Goal: Information Seeking & Learning: Learn about a topic

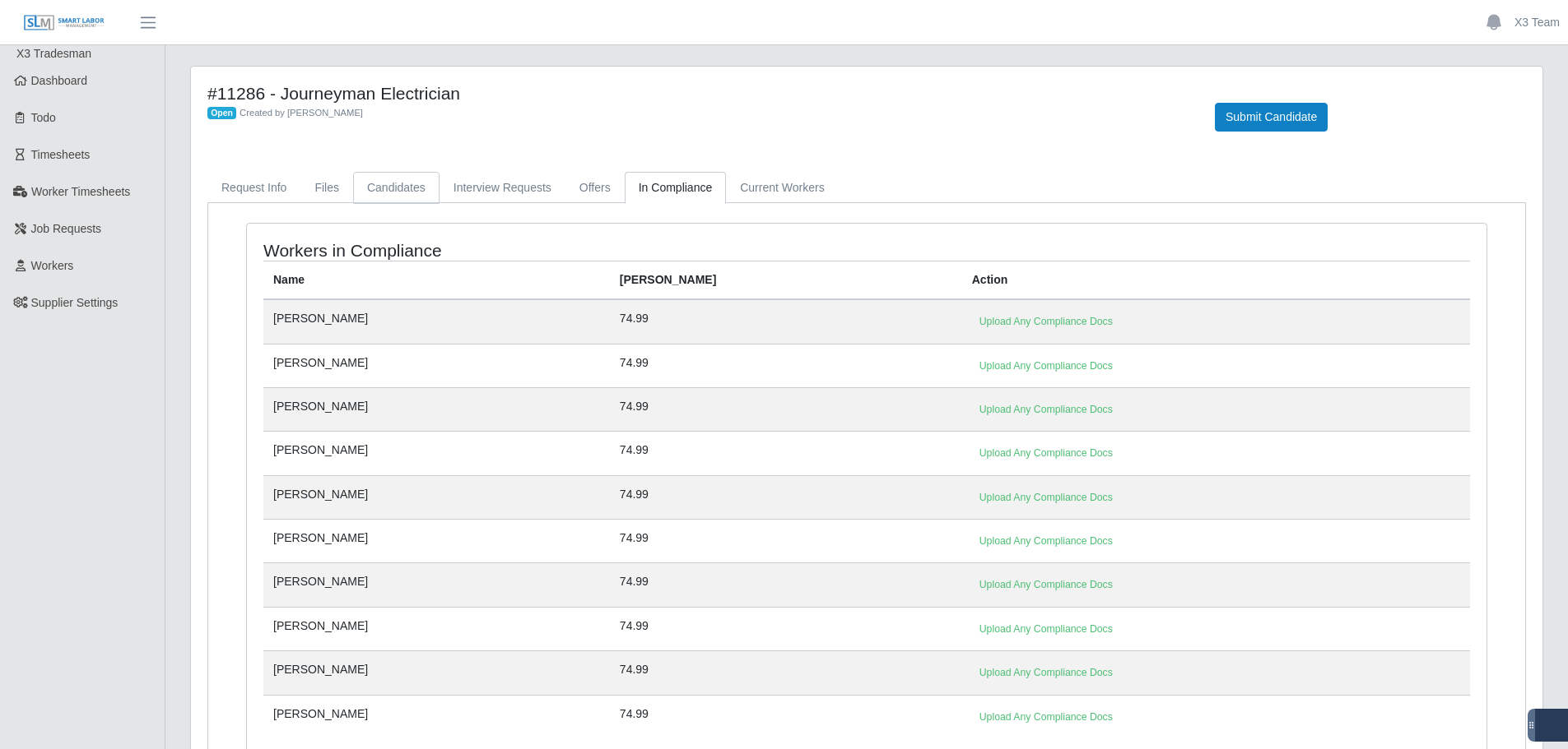
click at [389, 190] on link "Candidates" at bounding box center [396, 187] width 87 height 32
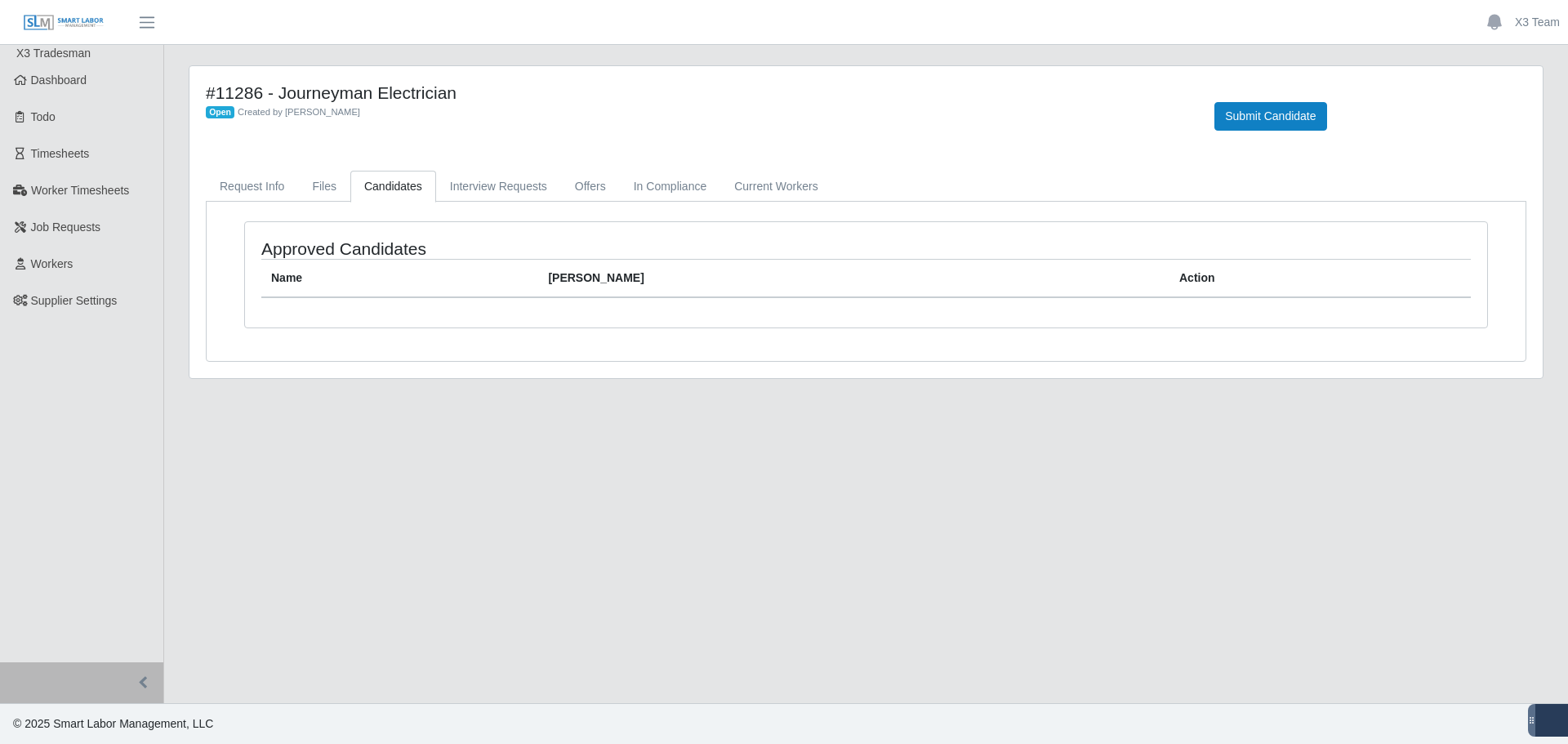
click at [232, 169] on div "#11286 - Journeyman Electrician Open Created by Jerrin Jaramillo Submit Candida…" at bounding box center [866, 221] width 1353 height 312
click at [238, 187] on link "Request Info" at bounding box center [252, 186] width 93 height 32
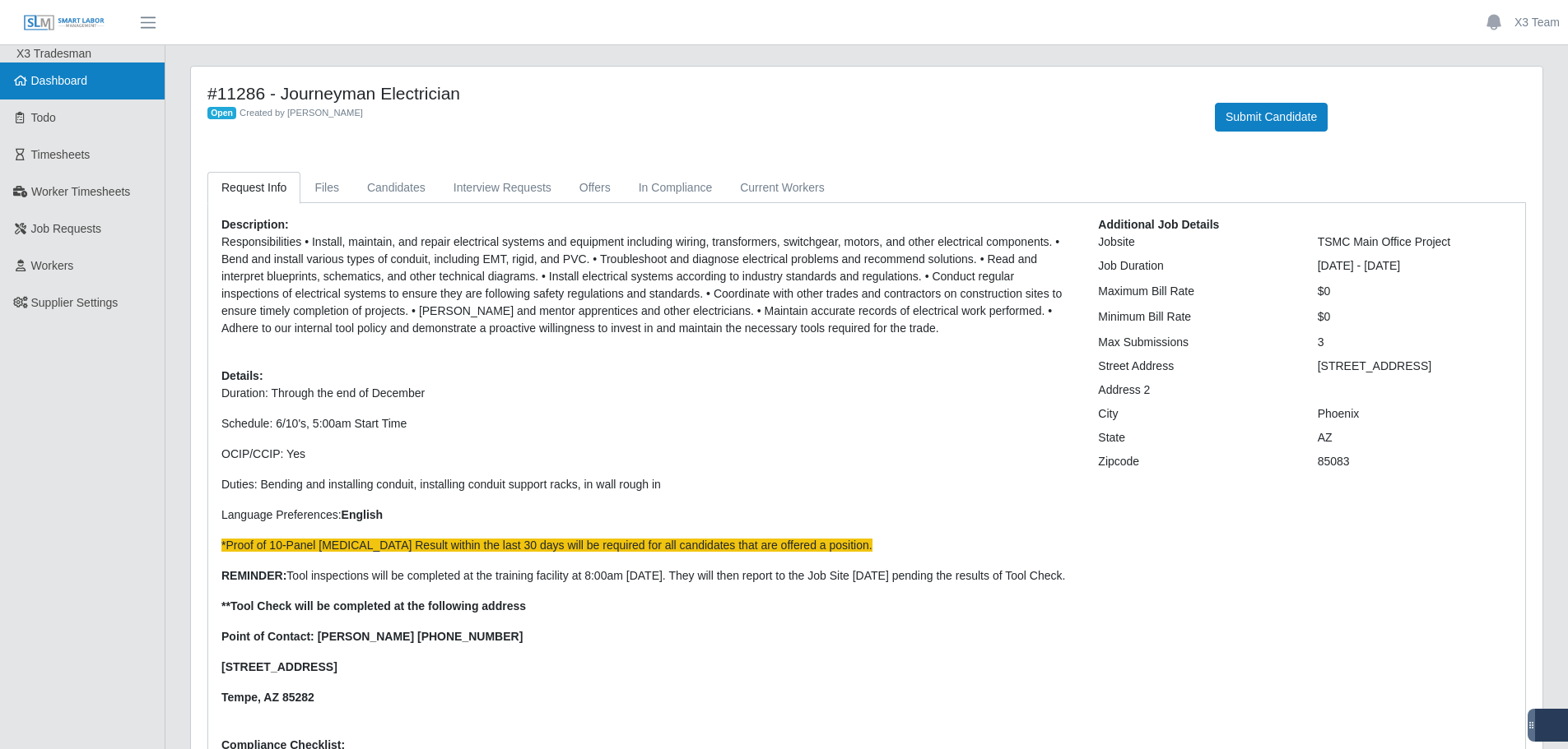
click at [72, 78] on span "Dashboard" at bounding box center [60, 80] width 57 height 13
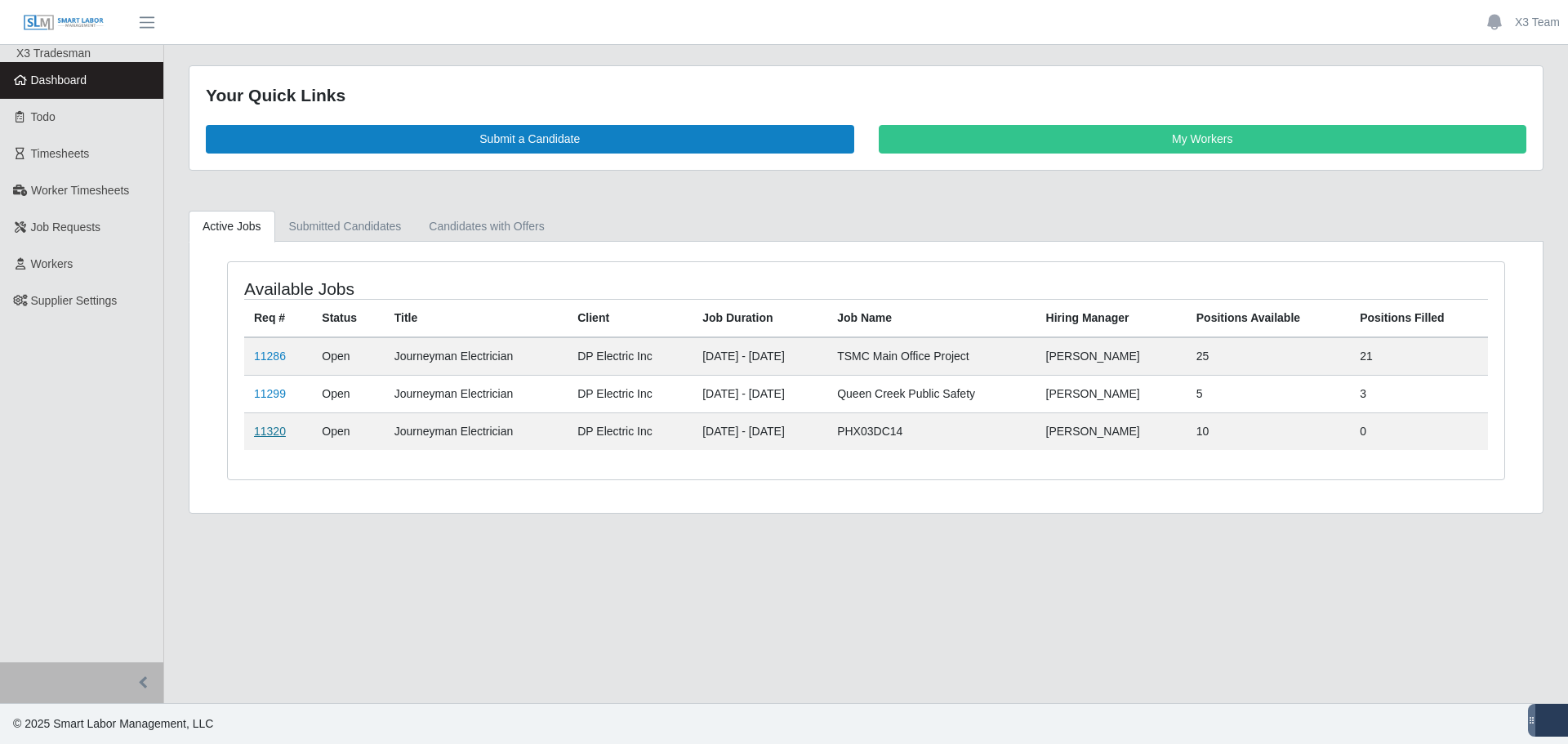
click at [274, 432] on link "11320" at bounding box center [270, 432] width 31 height 13
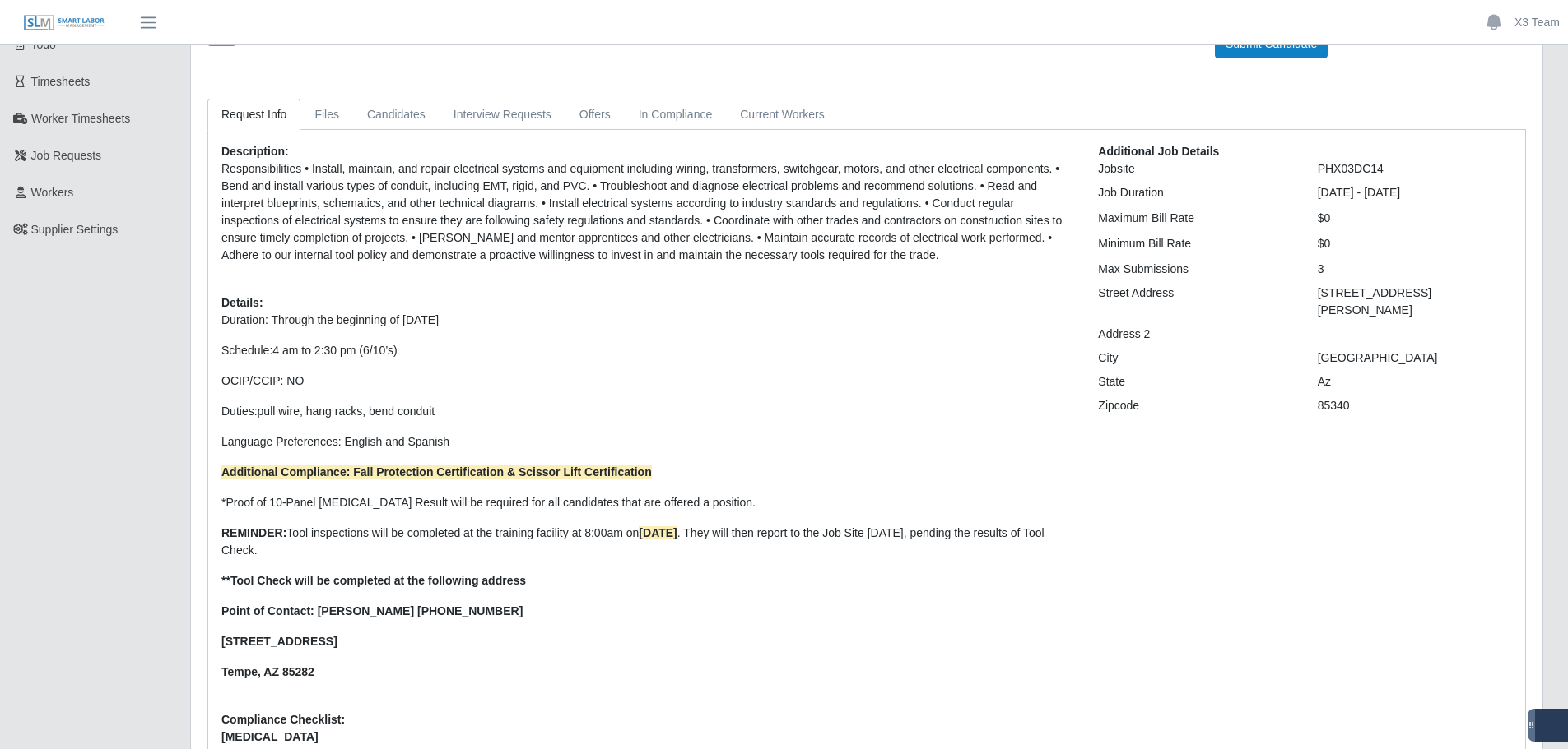
scroll to position [109, 0]
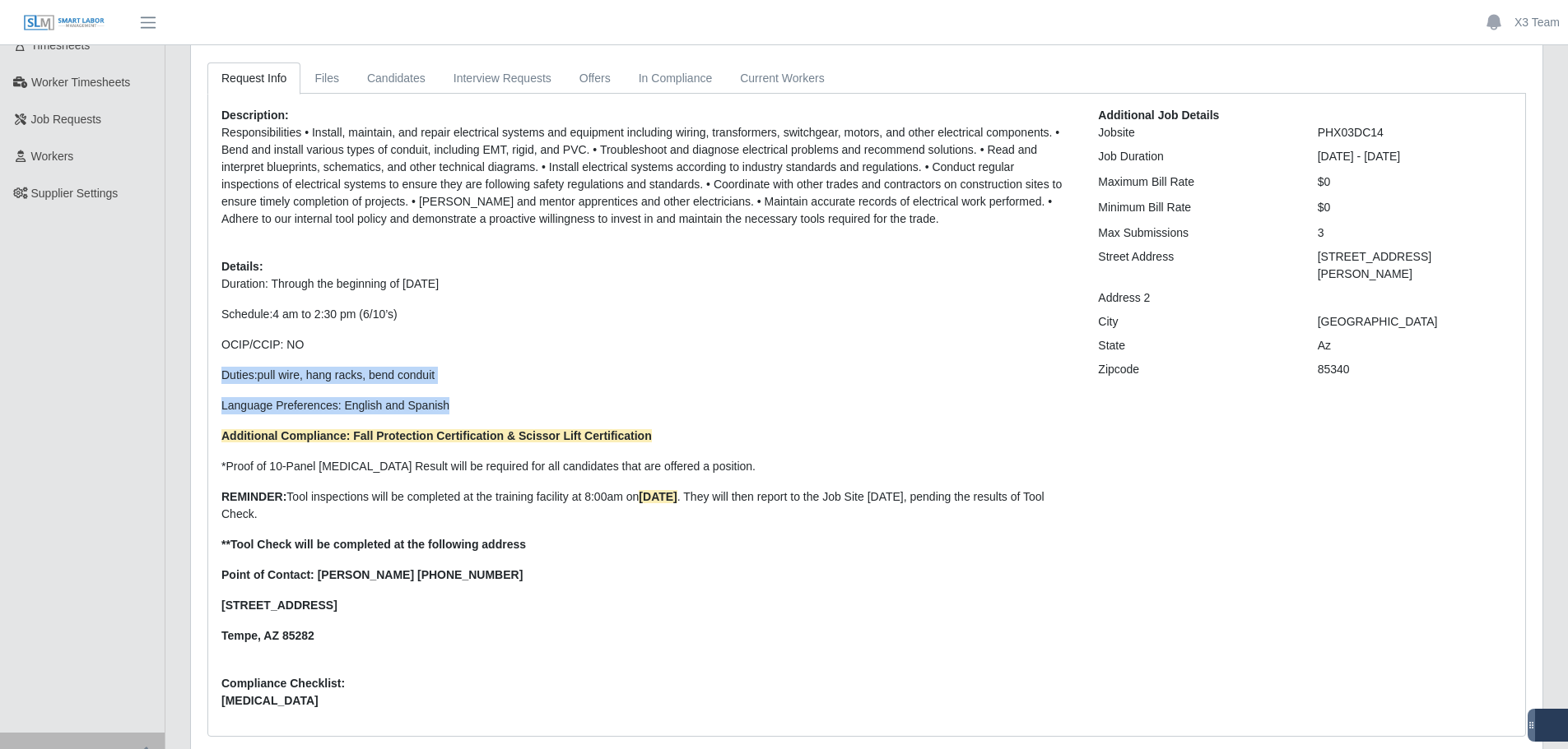
drag, startPoint x: 460, startPoint y: 412, endPoint x: 217, endPoint y: 368, distance: 247.0
click at [217, 368] on div "Description: Responsibilities • Install, maintain, and repair electrical system…" at bounding box center [647, 415] width 876 height 616
copy p "Duties: pull wire, hang racks, bend conduit Language Preferences: English and S…"
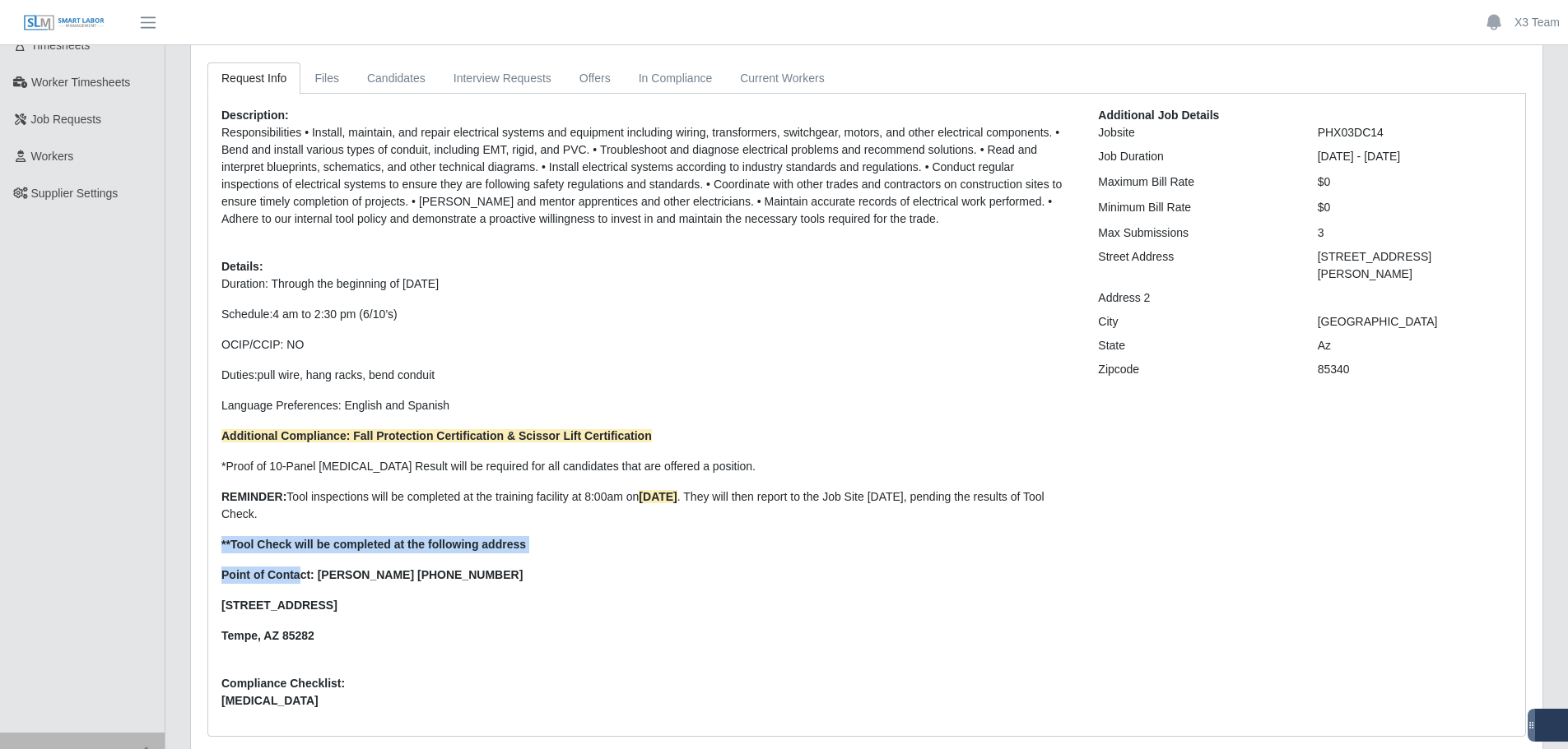
drag, startPoint x: 221, startPoint y: 547, endPoint x: 300, endPoint y: 557, distance: 79.6
click at [300, 557] on p "Duration: Through the beginning of [DATE] Schedule: 4 am to 2:30 pm (6/10’s) OC…" at bounding box center [647, 460] width 852 height 369
click at [219, 490] on div "Description: Responsibilities • Install, maintain, and repair electrical system…" at bounding box center [647, 415] width 876 height 616
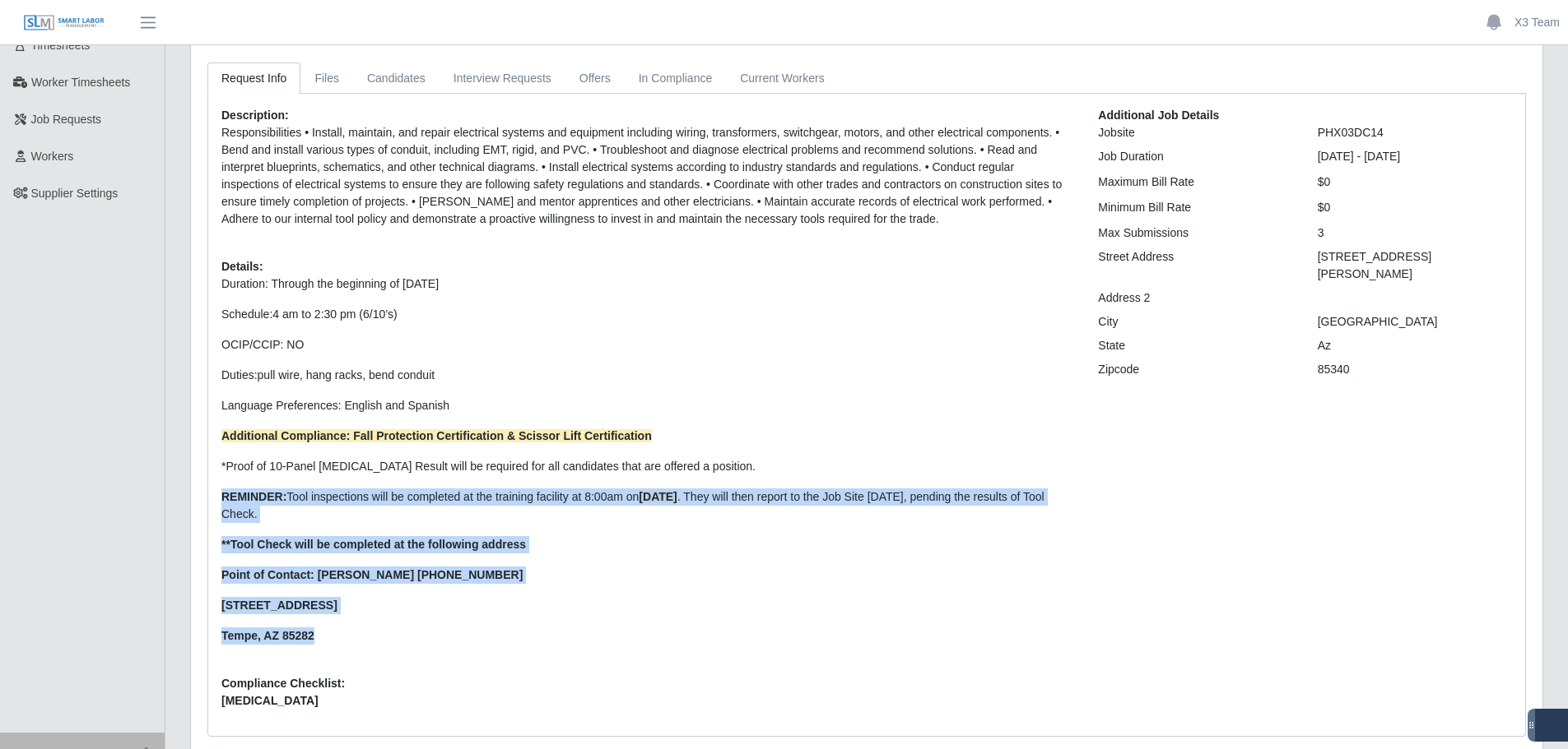
drag, startPoint x: 220, startPoint y: 495, endPoint x: 335, endPoint y: 626, distance: 174.3
click at [335, 626] on div "Description: Responsibilities • Install, maintain, and repair electrical system…" at bounding box center [647, 415] width 876 height 616
copy p "REMINDER: Tool inspections will be completed at the training facility at 8:00am…"
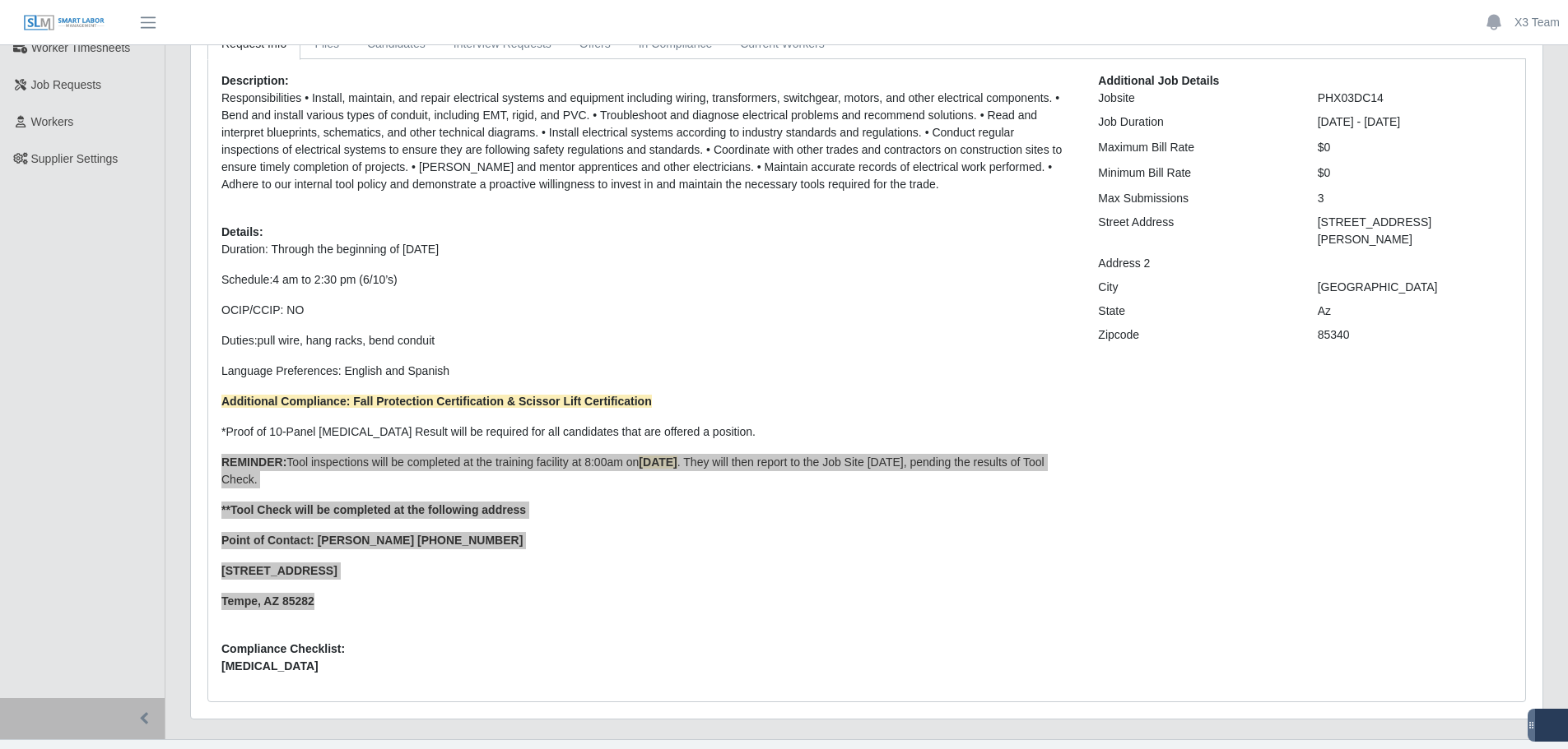
scroll to position [175, 0]
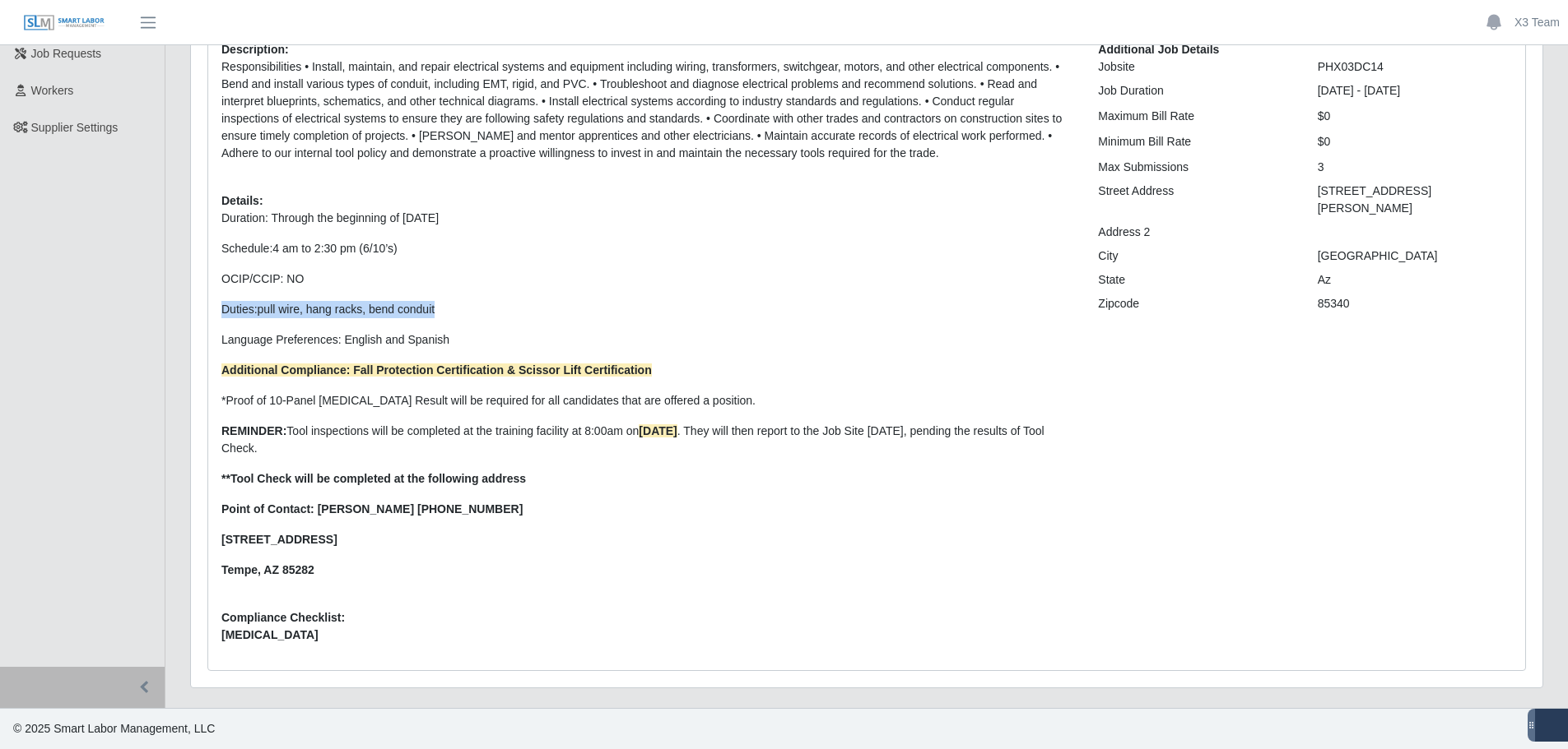
drag, startPoint x: 449, startPoint y: 301, endPoint x: 219, endPoint y: 296, distance: 230.1
click at [219, 296] on div "Description: Responsibilities • Install, maintain, and repair electrical system…" at bounding box center [647, 349] width 876 height 616
copy p "Duties: pull wire, hang racks, bend conduit"
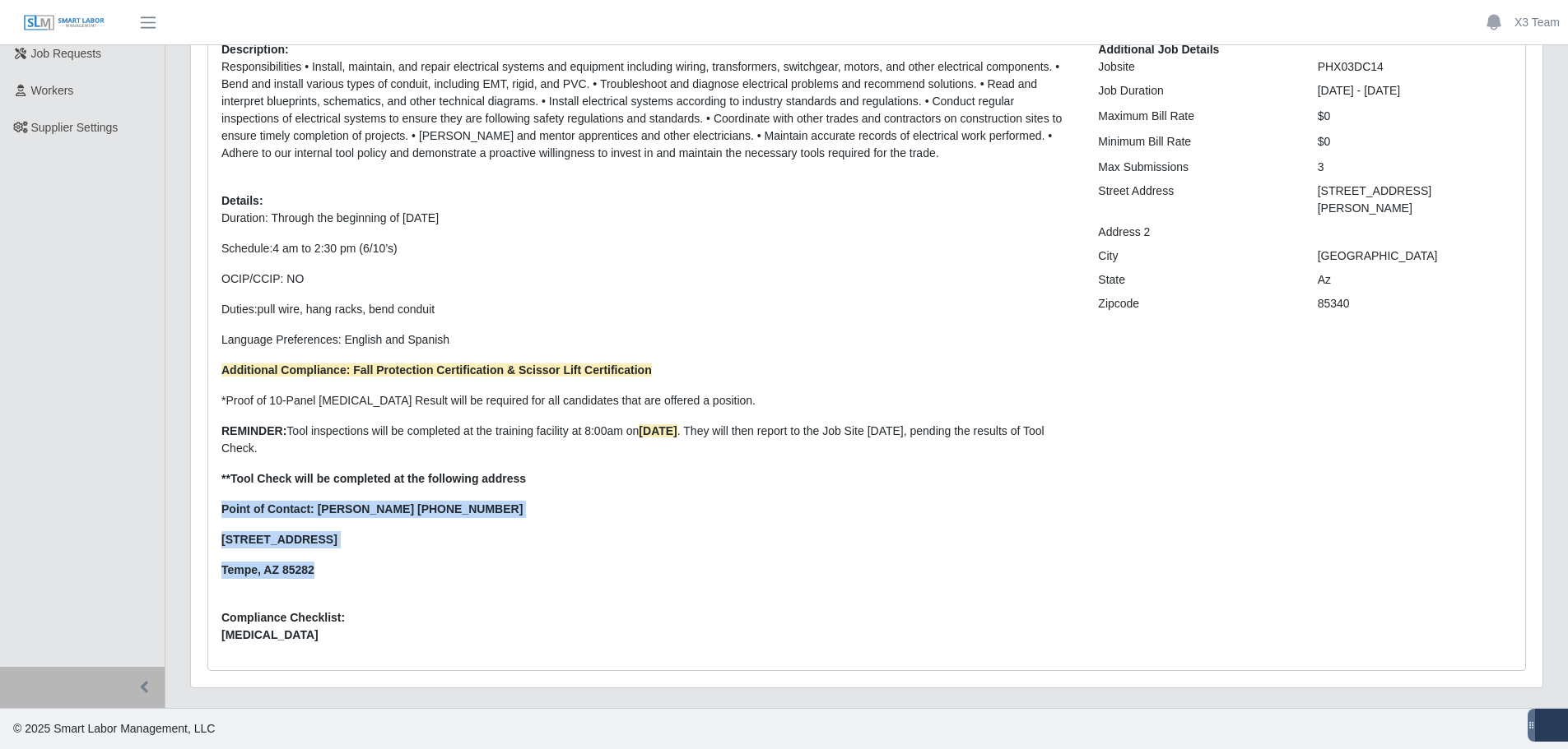
drag, startPoint x: 224, startPoint y: 506, endPoint x: 371, endPoint y: 557, distance: 155.6
click at [371, 557] on p "Duration: Through the beginning of August 2026 Schedule: 4 am to 2:30 pm (6/10’…" at bounding box center [647, 395] width 852 height 369
copy p "Point of Contact: Daniel Streck (480) 338-7999 600 W. 24th Street Tempe, AZ 852…"
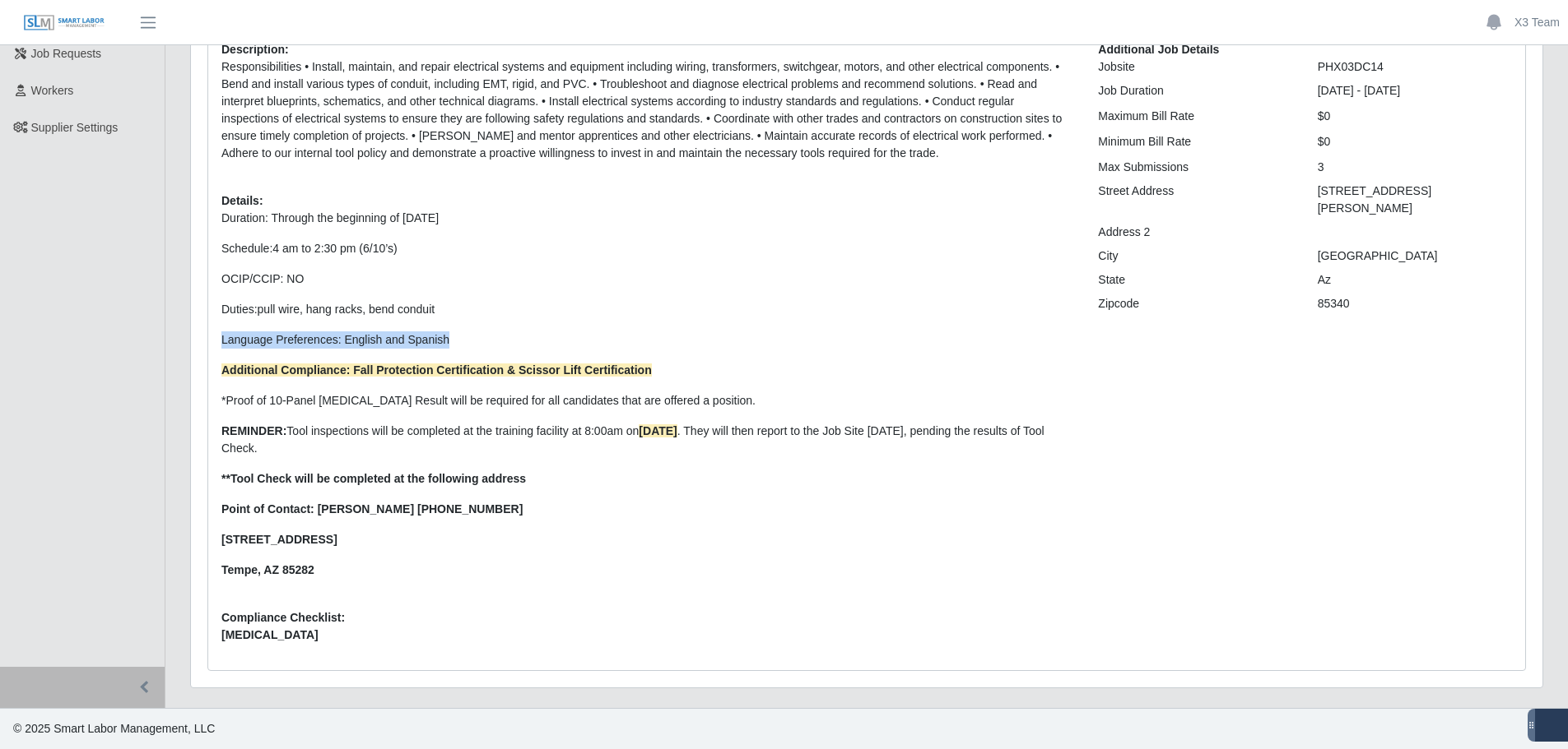
drag, startPoint x: 455, startPoint y: 332, endPoint x: 221, endPoint y: 342, distance: 234.2
click at [221, 342] on p "Language Preferences: English and Spanish" at bounding box center [647, 340] width 852 height 18
copy p "Language Preferences: English and Spanish"
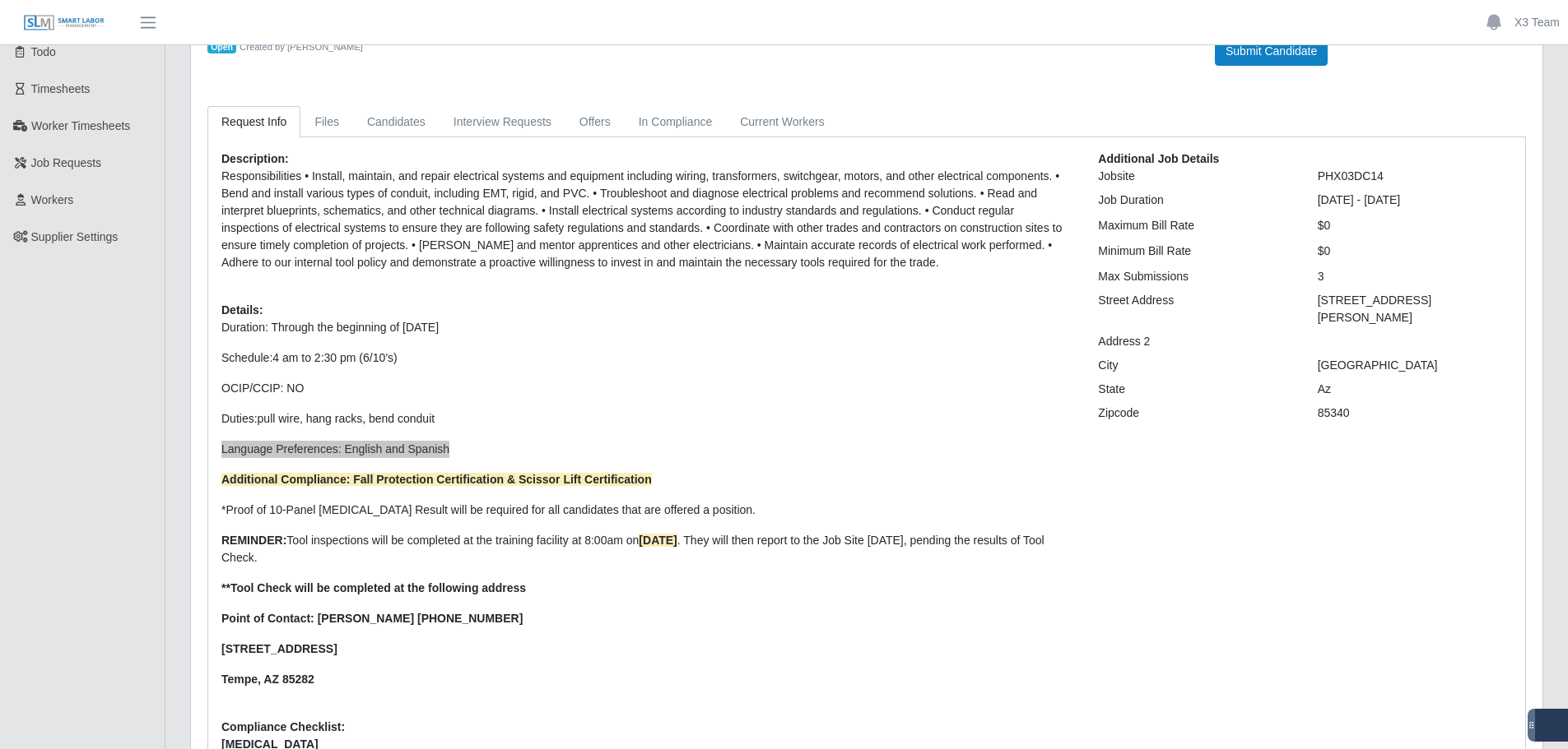
scroll to position [0, 0]
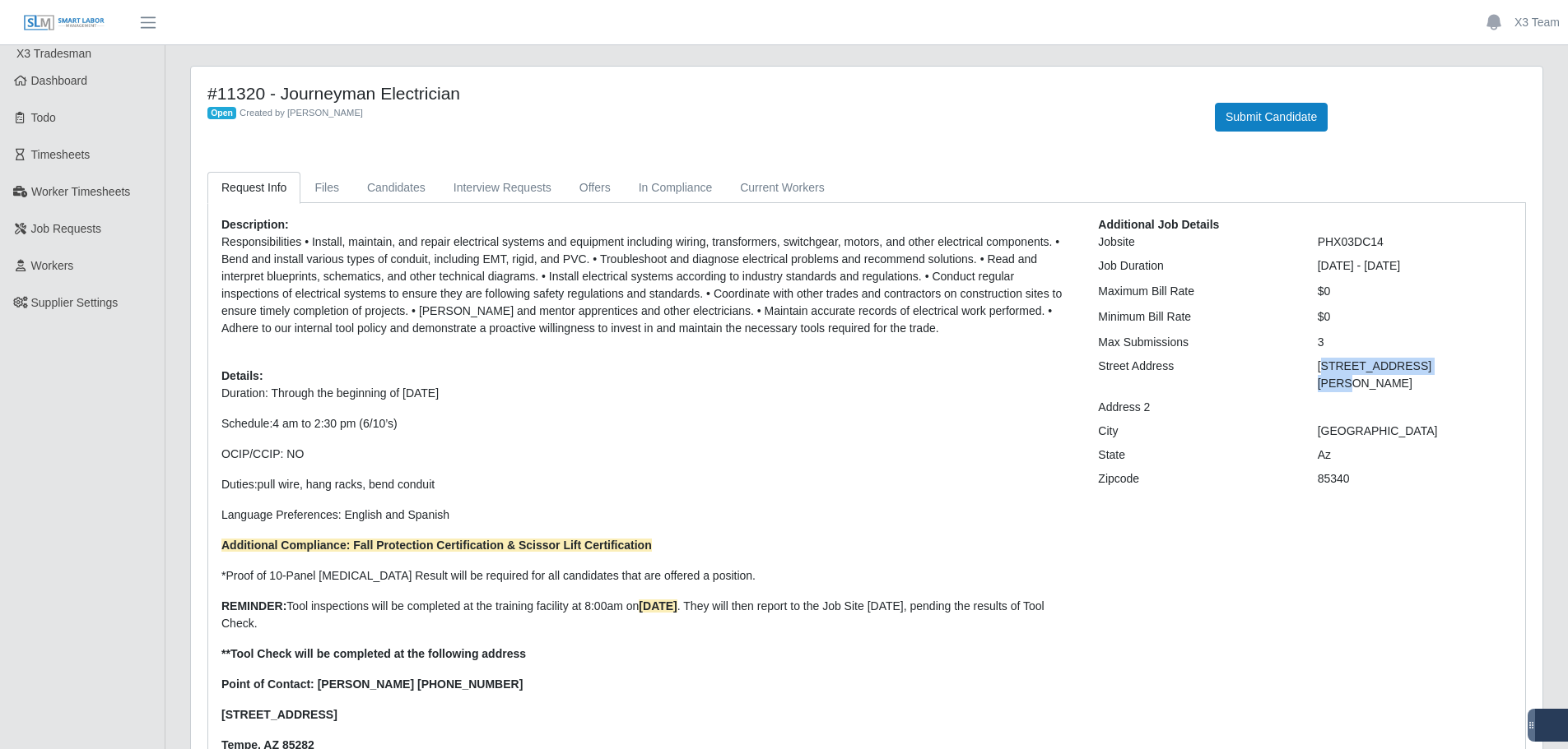
drag, startPoint x: 1321, startPoint y: 366, endPoint x: 1452, endPoint y: 370, distance: 131.1
click at [1452, 370] on div "17336 W. Cameback Rd." at bounding box center [1415, 375] width 219 height 35
click at [1450, 369] on div "17336 W. Cameback Rd." at bounding box center [1415, 375] width 219 height 35
drag, startPoint x: 1391, startPoint y: 240, endPoint x: 1317, endPoint y: 248, distance: 74.4
click at [1317, 248] on div "PHX03DC14" at bounding box center [1415, 242] width 219 height 18
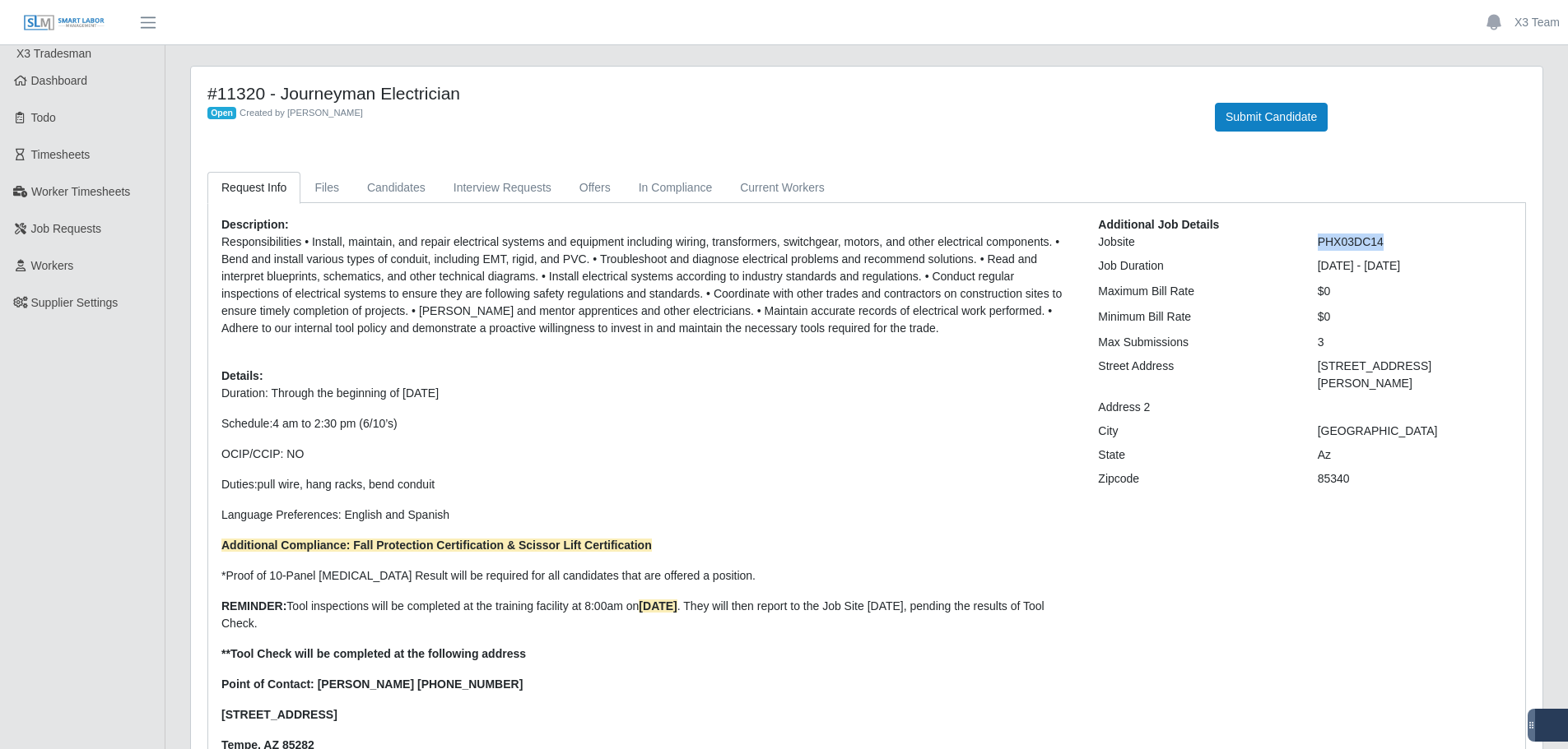
copy div "PHX03DC14"
click at [1450, 369] on div "17336 W. Cameback Rd." at bounding box center [1415, 375] width 219 height 35
drag, startPoint x: 1450, startPoint y: 368, endPoint x: 1318, endPoint y: 372, distance: 132.1
click at [1318, 372] on div "17336 W. Cameback Rd." at bounding box center [1415, 375] width 219 height 35
copy div "17336 W. Cameback Rd."
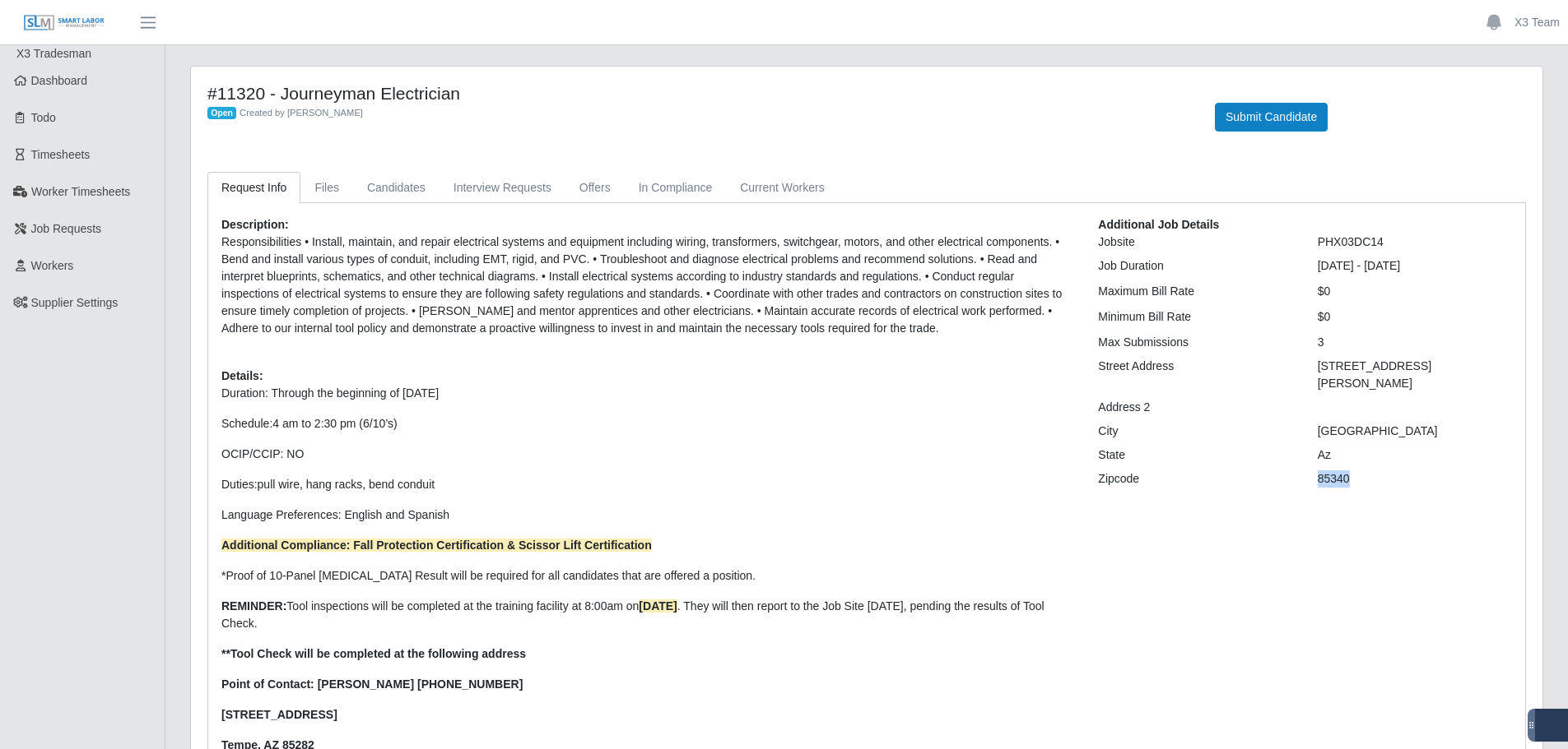
drag, startPoint x: 1351, startPoint y: 464, endPoint x: 1308, endPoint y: 468, distance: 43.2
click at [1308, 470] on div "85340" at bounding box center [1415, 479] width 219 height 18
copy div "85340"
drag, startPoint x: 1445, startPoint y: 367, endPoint x: 1322, endPoint y: 372, distance: 123.1
click at [1322, 372] on div "17336 W. Cameback Rd." at bounding box center [1415, 375] width 219 height 35
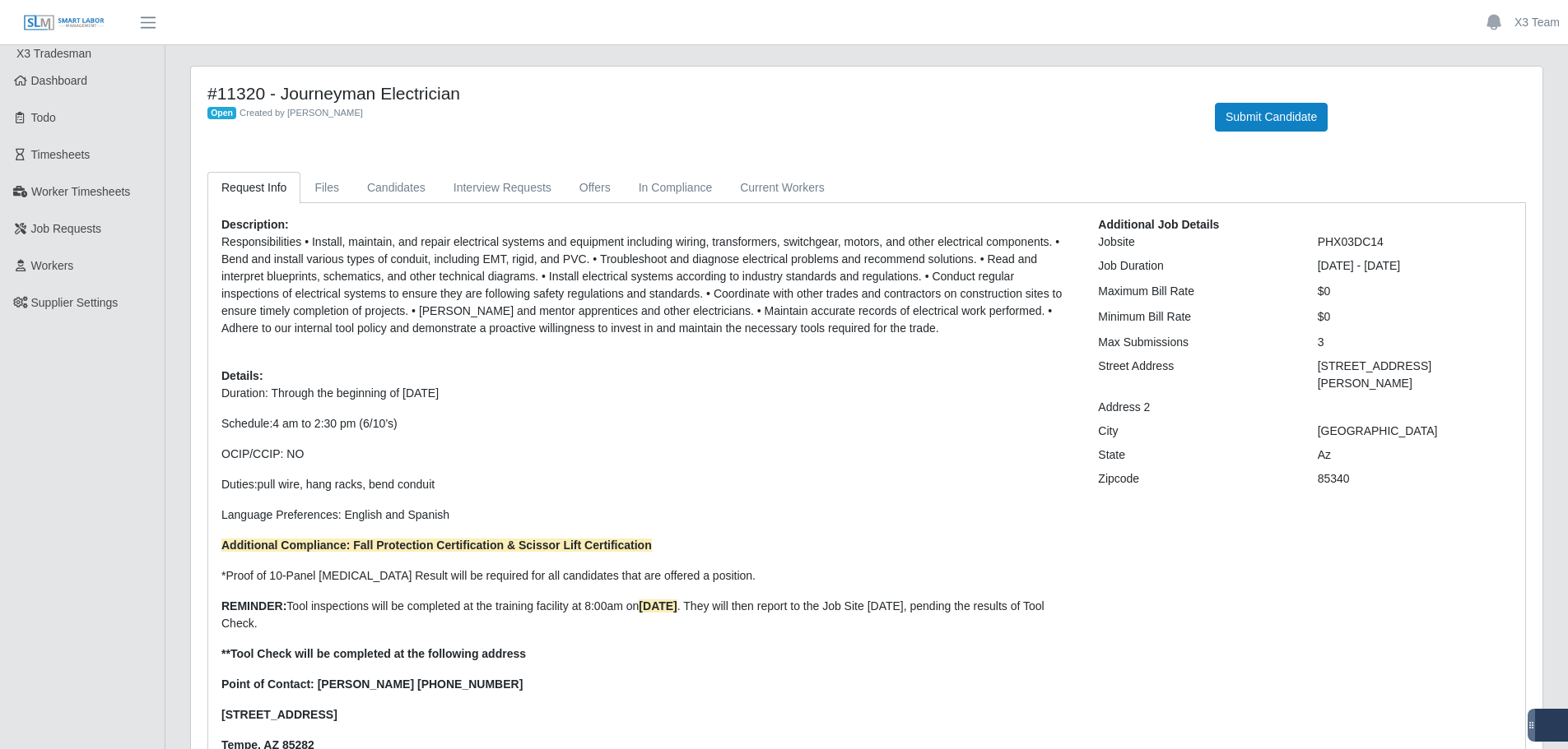
click at [1319, 371] on div "17336 W. Cameback Rd." at bounding box center [1415, 375] width 219 height 35
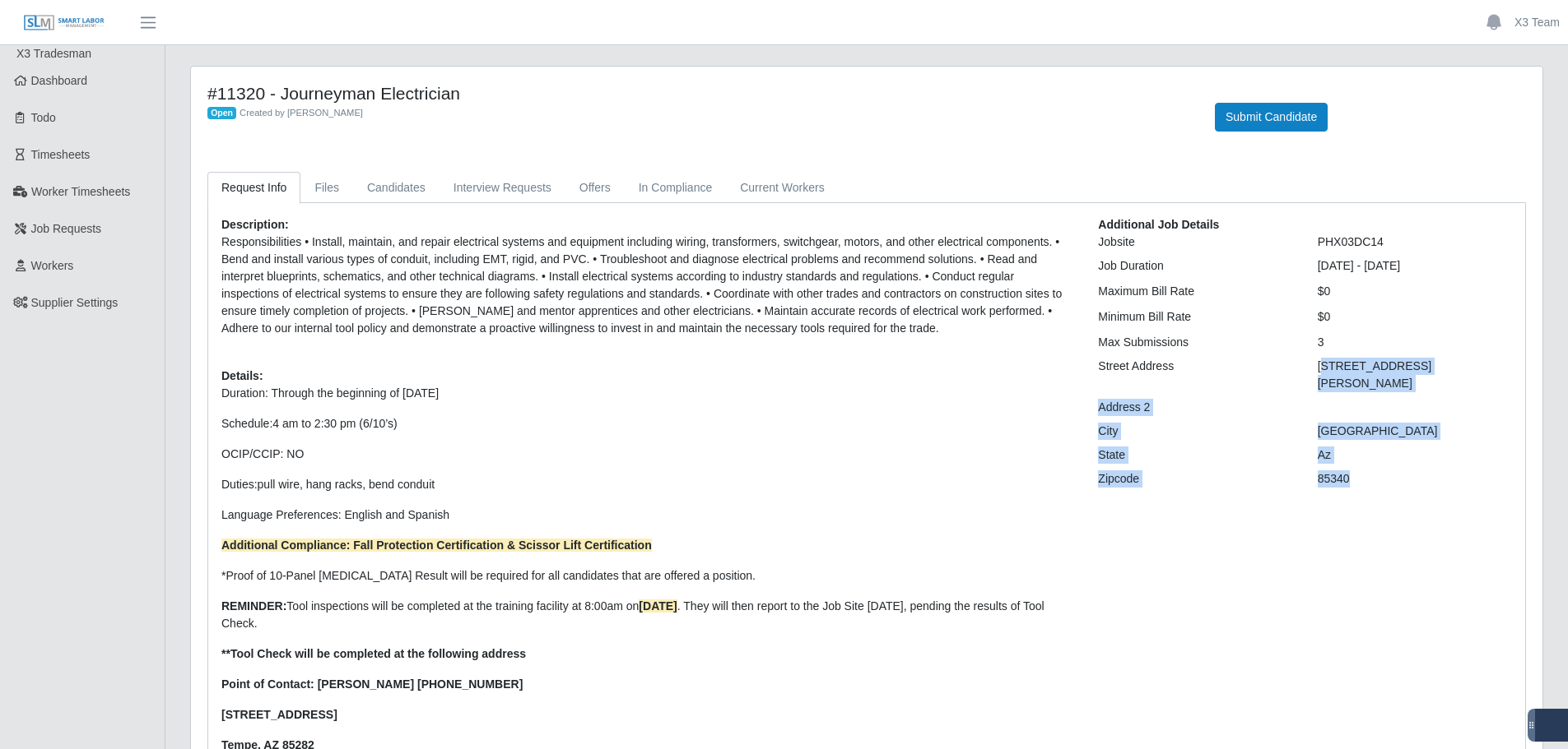
drag, startPoint x: 1322, startPoint y: 366, endPoint x: 1368, endPoint y: 454, distance: 99.3
click at [1368, 454] on div "Additional Job Details Jobsite PHX03DC14 Job Duration 09/26/2025 - 08/02/2026 M…" at bounding box center [1305, 524] width 439 height 616
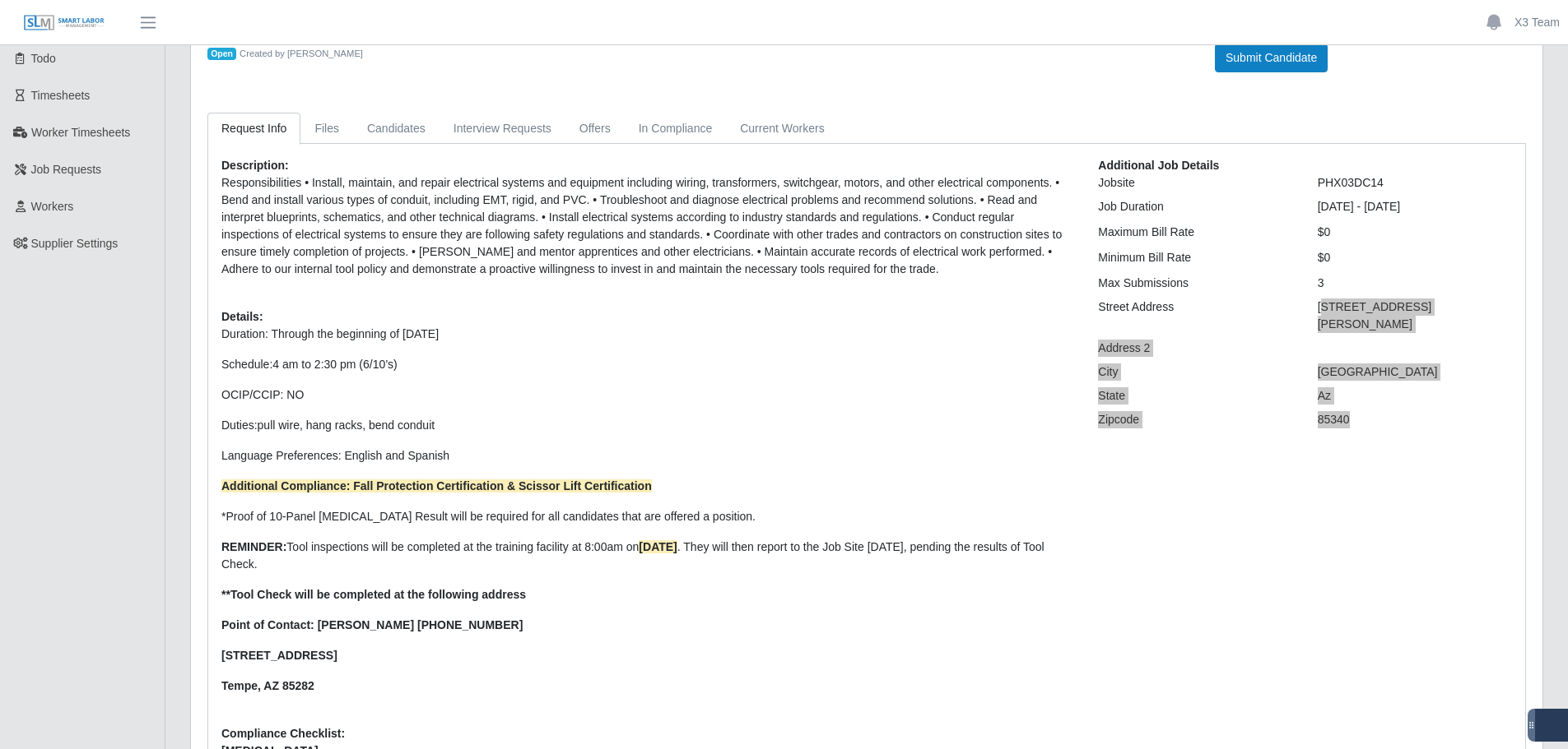
scroll to position [175, 0]
